Goal: Find specific page/section: Find specific page/section

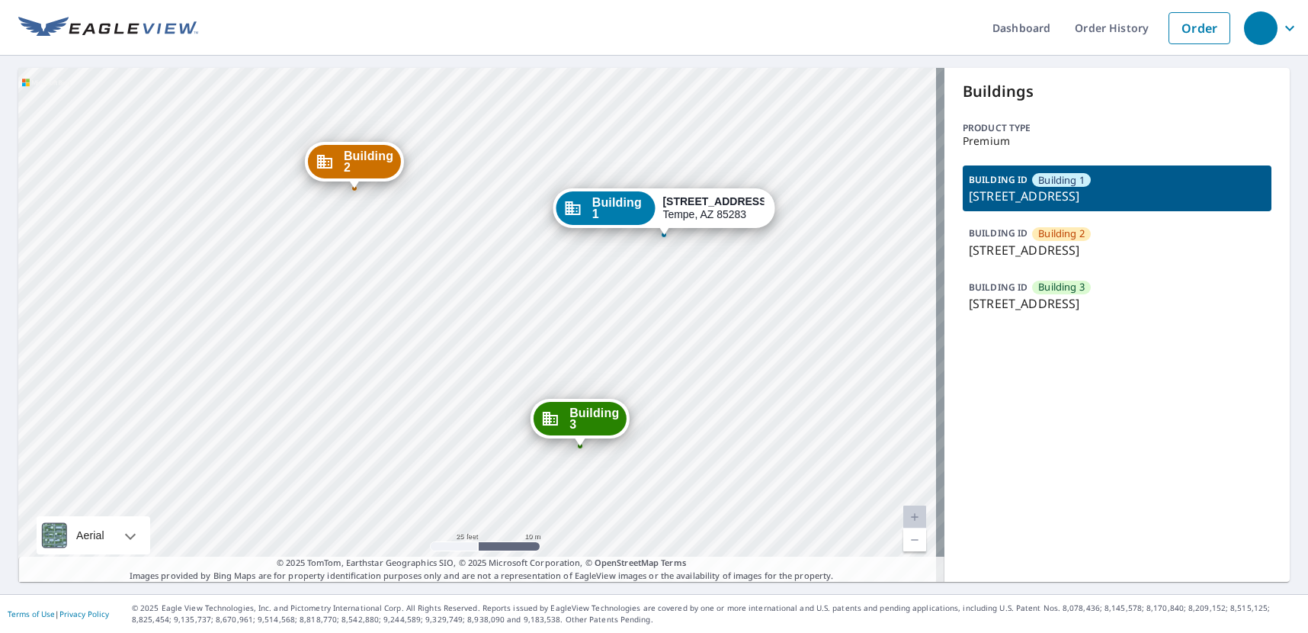
drag, startPoint x: 546, startPoint y: 380, endPoint x: 534, endPoint y: 341, distance: 41.3
click at [534, 341] on div "Building 2 1800 East Libra Drive Tempe, AZ 85283 Building 3 1800 East Libra Dri…" at bounding box center [481, 325] width 926 height 514
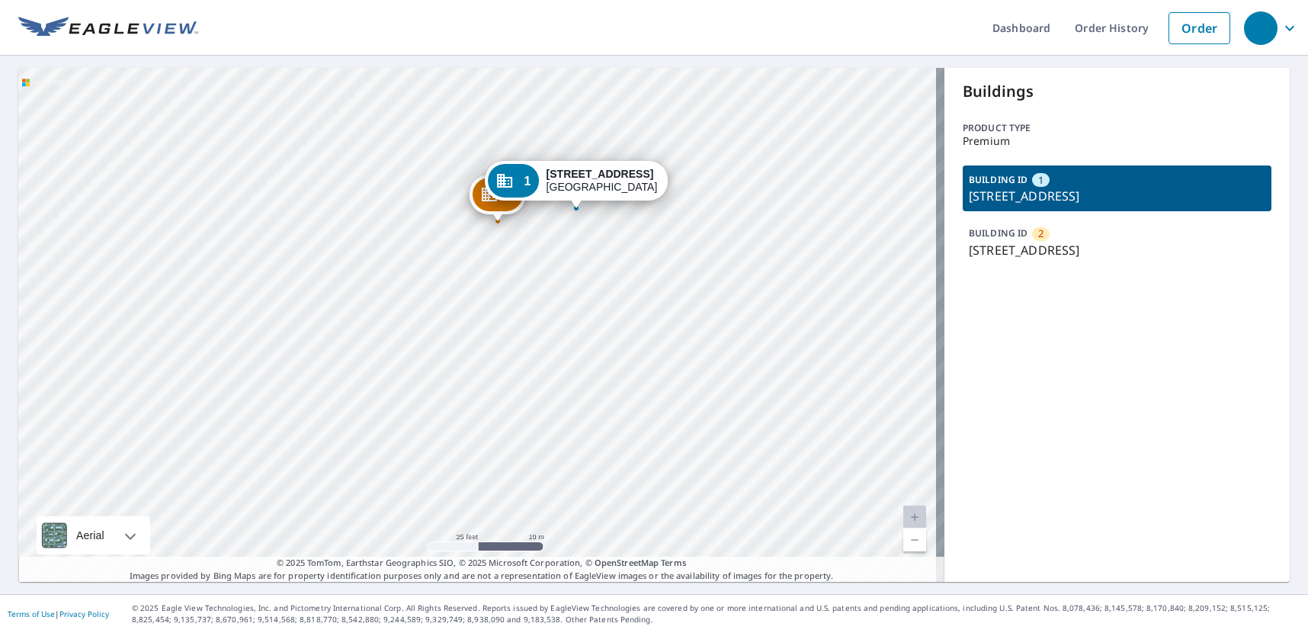
click at [441, 632] on html "Dashboard Order History Order 2 9517 Red Bud Tree Ln Saint Louis, MO 63122 1 95…" at bounding box center [654, 316] width 1308 height 633
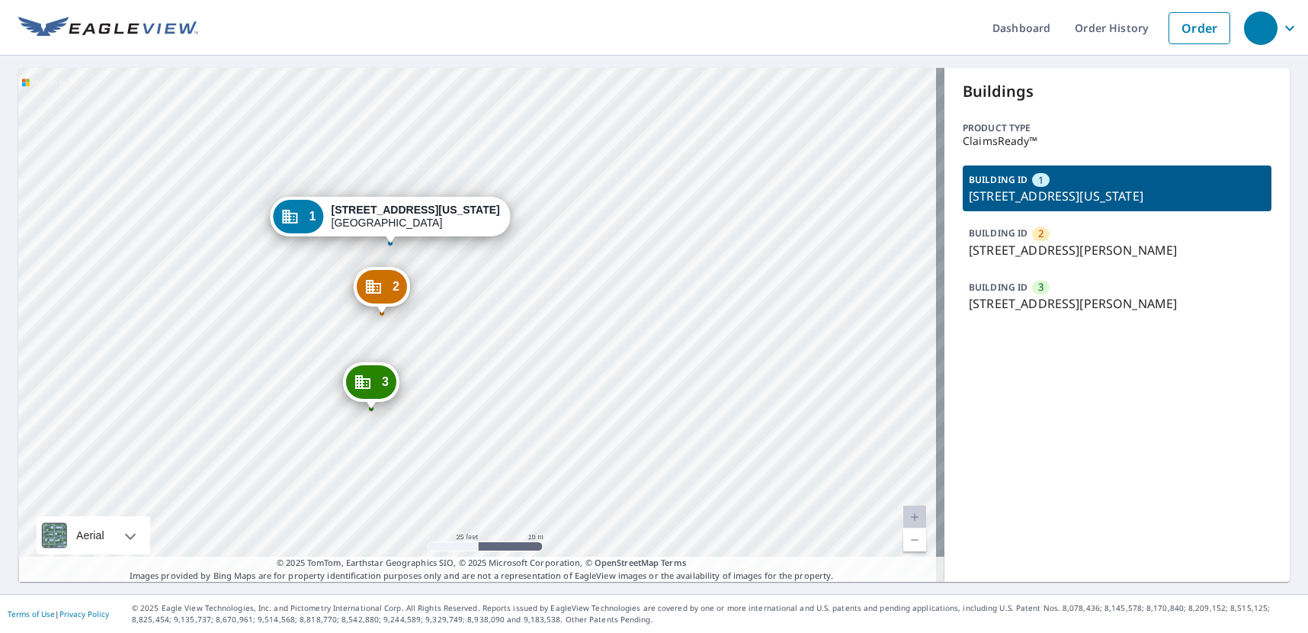
drag, startPoint x: 188, startPoint y: 251, endPoint x: 187, endPoint y: 221, distance: 29.8
click at [189, 223] on div "2 902 W Burton St Wichita, KS 67213 3 902 W Burton St Wichita, KS 67213 1 901 W…" at bounding box center [481, 325] width 926 height 514
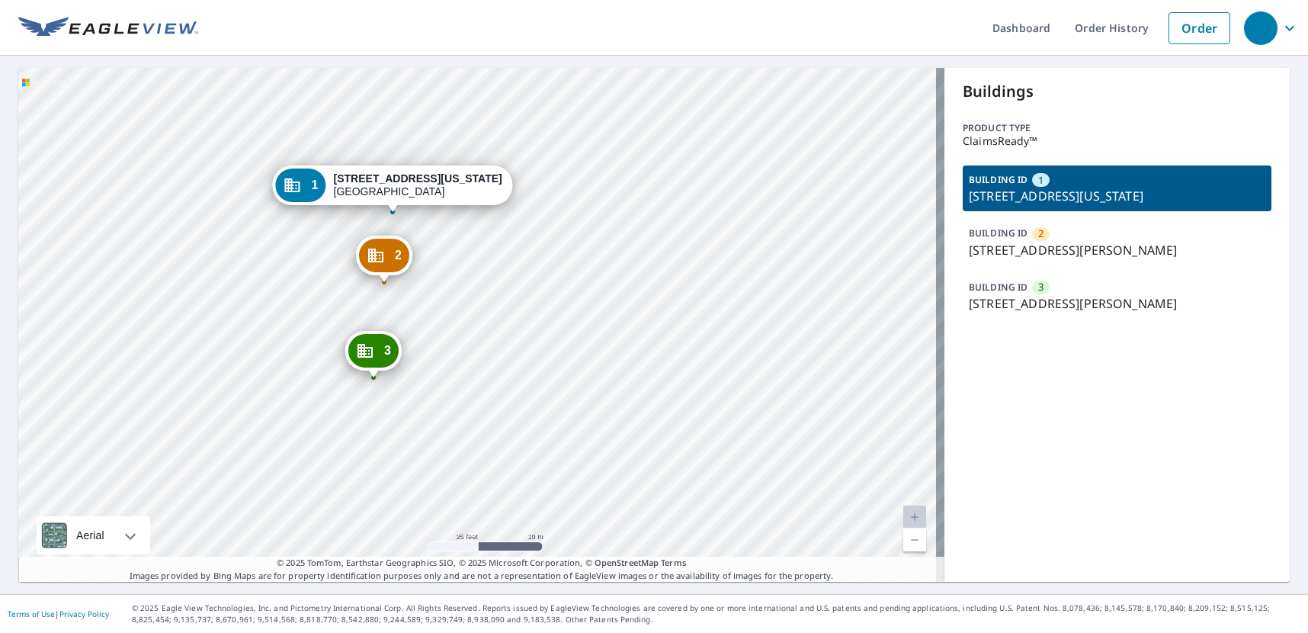
drag, startPoint x: 270, startPoint y: 135, endPoint x: 272, endPoint y: 126, distance: 9.4
click at [272, 126] on div "2 902 W Burton St Wichita, KS 67213 3 902 W Burton St Wichita, KS 67213 1 901 W…" at bounding box center [481, 325] width 926 height 514
